Goal: Information Seeking & Learning: Find specific fact

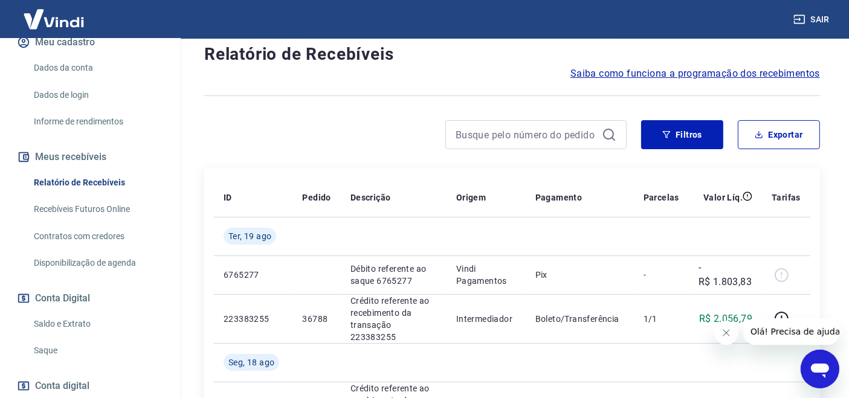
scroll to position [244, 0]
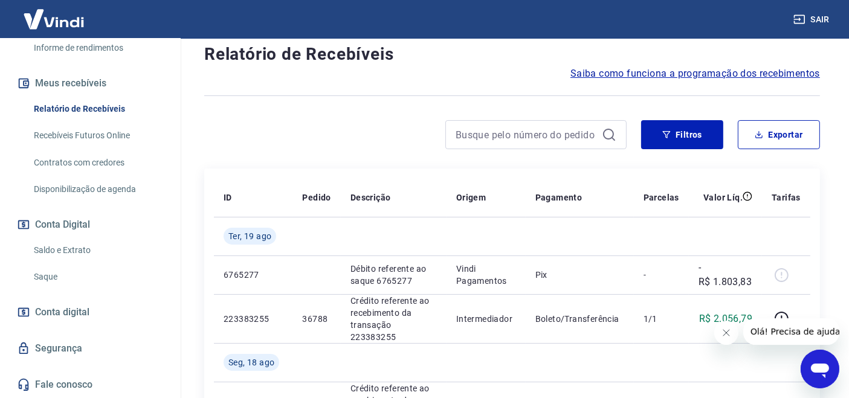
click at [96, 254] on link "Saldo e Extrato" at bounding box center [97, 250] width 137 height 25
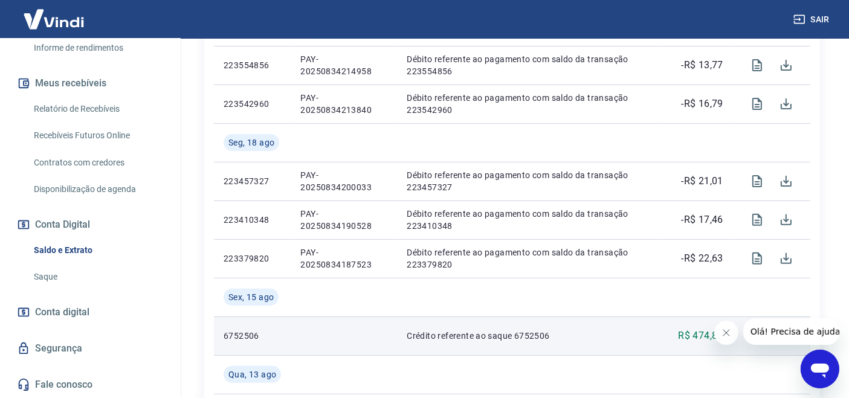
scroll to position [358, 0]
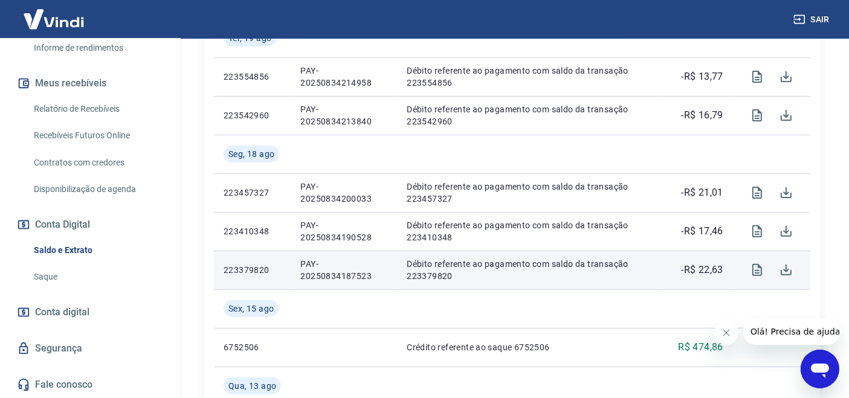
click at [299, 264] on td "PAY-20250834187523" at bounding box center [344, 270] width 106 height 39
copy p "PAY-20250834187523"
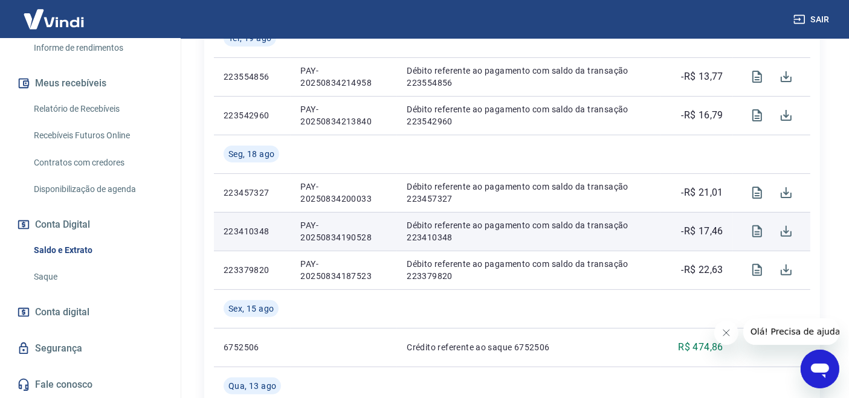
click at [305, 227] on p "PAY-20250834190528" at bounding box center [343, 231] width 87 height 24
copy p "PAY-20250834190528"
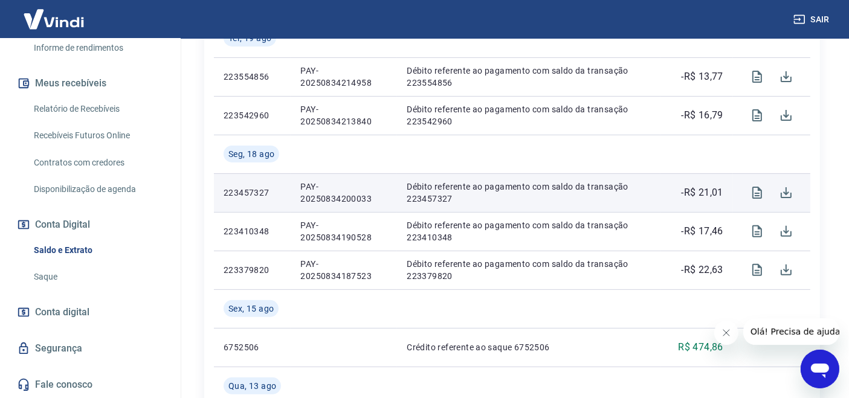
click at [307, 188] on p "PAY-20250834200033" at bounding box center [343, 193] width 87 height 24
copy p "PAY-20250834200033"
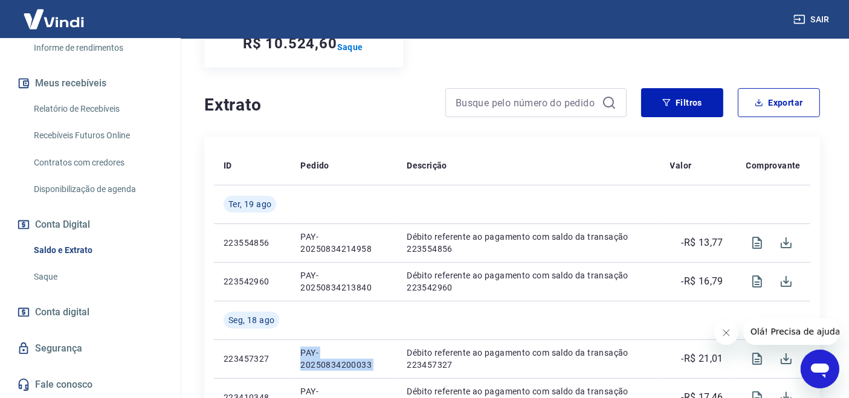
scroll to position [179, 0]
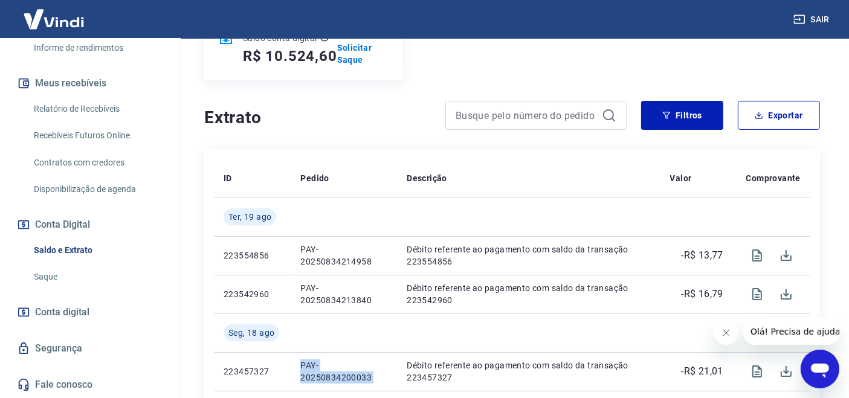
drag, startPoint x: 98, startPoint y: 108, endPoint x: 112, endPoint y: 111, distance: 14.4
click at [98, 108] on link "Relatório de Recebíveis" at bounding box center [97, 109] width 137 height 25
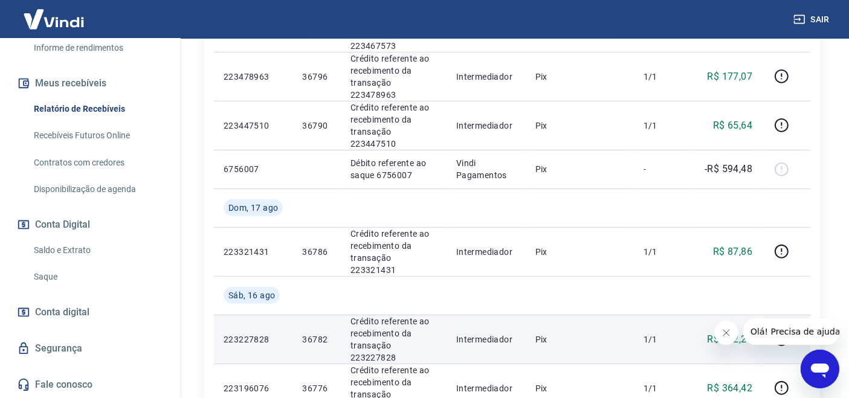
scroll to position [627, 0]
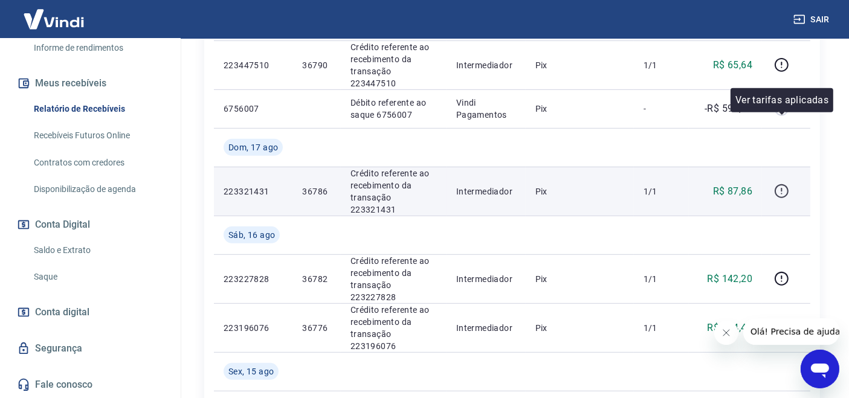
click at [793, 182] on div at bounding box center [786, 191] width 29 height 19
click at [782, 188] on icon "button" at bounding box center [781, 190] width 1 height 4
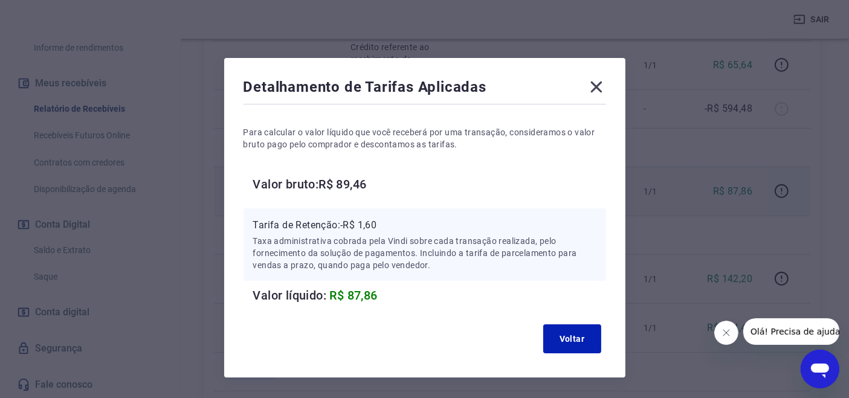
click at [362, 224] on p "Tarifa de Retenção: -R$ 1,60" at bounding box center [424, 225] width 343 height 15
copy p "1,60"
click at [591, 91] on icon at bounding box center [596, 87] width 11 height 11
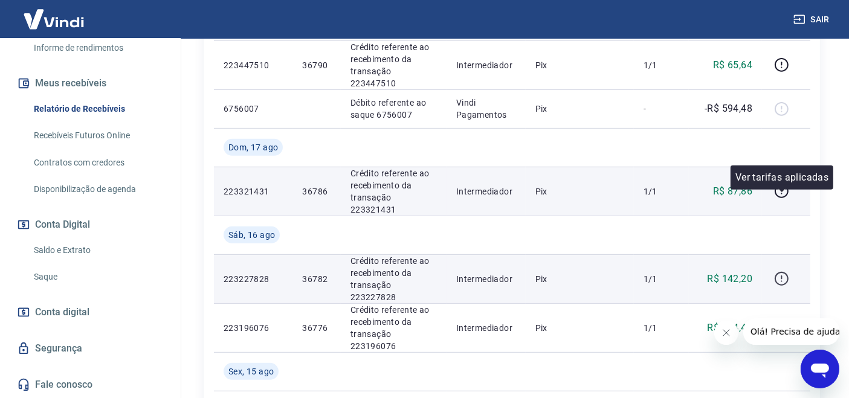
click at [787, 272] on icon "button" at bounding box center [782, 279] width 14 height 14
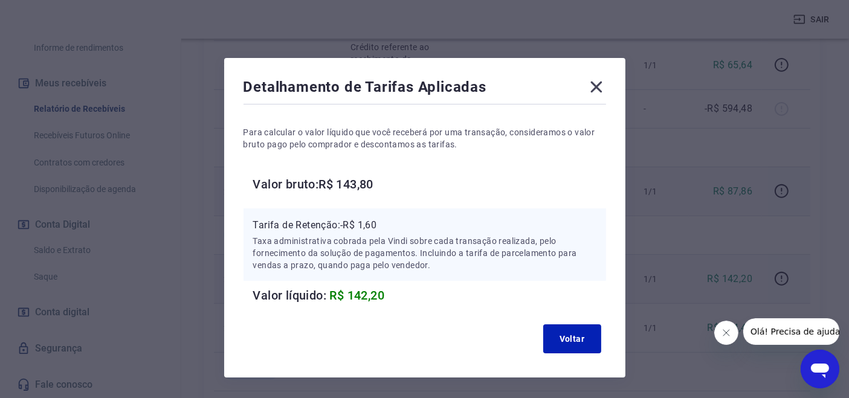
click at [367, 224] on p "Tarifa de Retenção: -R$ 1,60" at bounding box center [424, 225] width 343 height 15
copy p "1,60"
click at [597, 79] on icon at bounding box center [596, 86] width 19 height 19
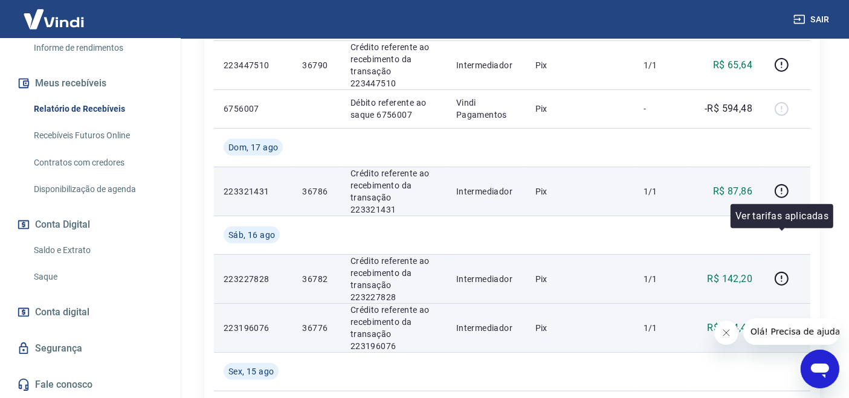
click at [782, 304] on td at bounding box center [786, 328] width 48 height 49
click at [784, 320] on icon "button" at bounding box center [781, 327] width 15 height 15
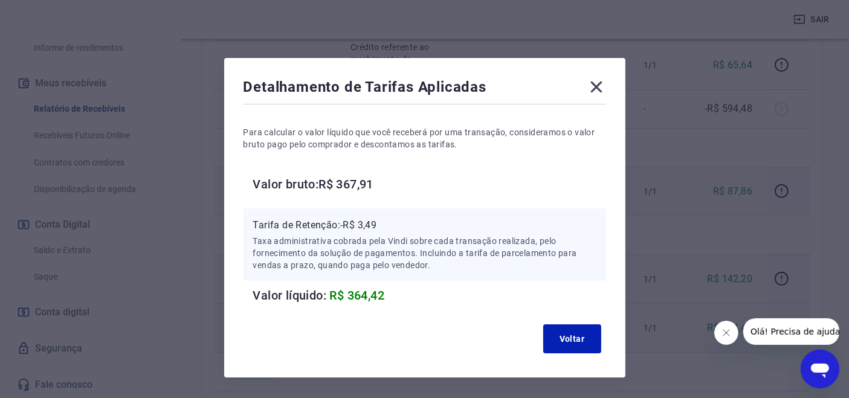
click at [371, 225] on p "Tarifa de Retenção: -R$ 3,49" at bounding box center [424, 225] width 343 height 15
copy p "3,49"
